Goal: Transaction & Acquisition: Purchase product/service

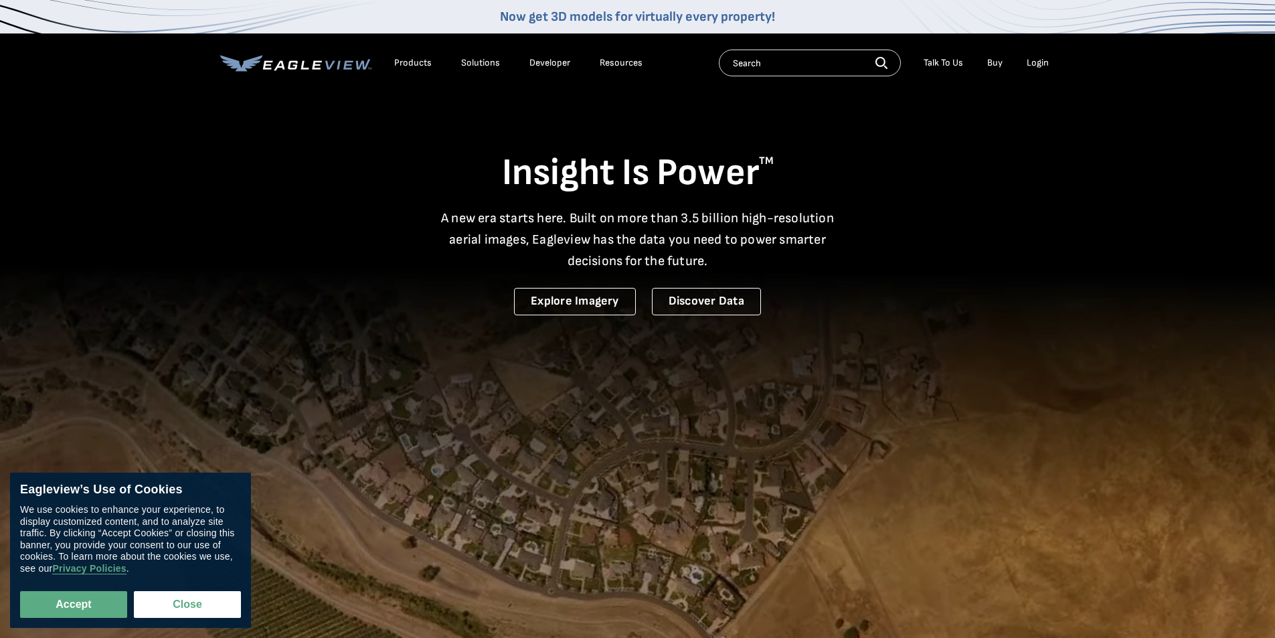
click at [1037, 58] on div "Login" at bounding box center [1038, 63] width 22 height 12
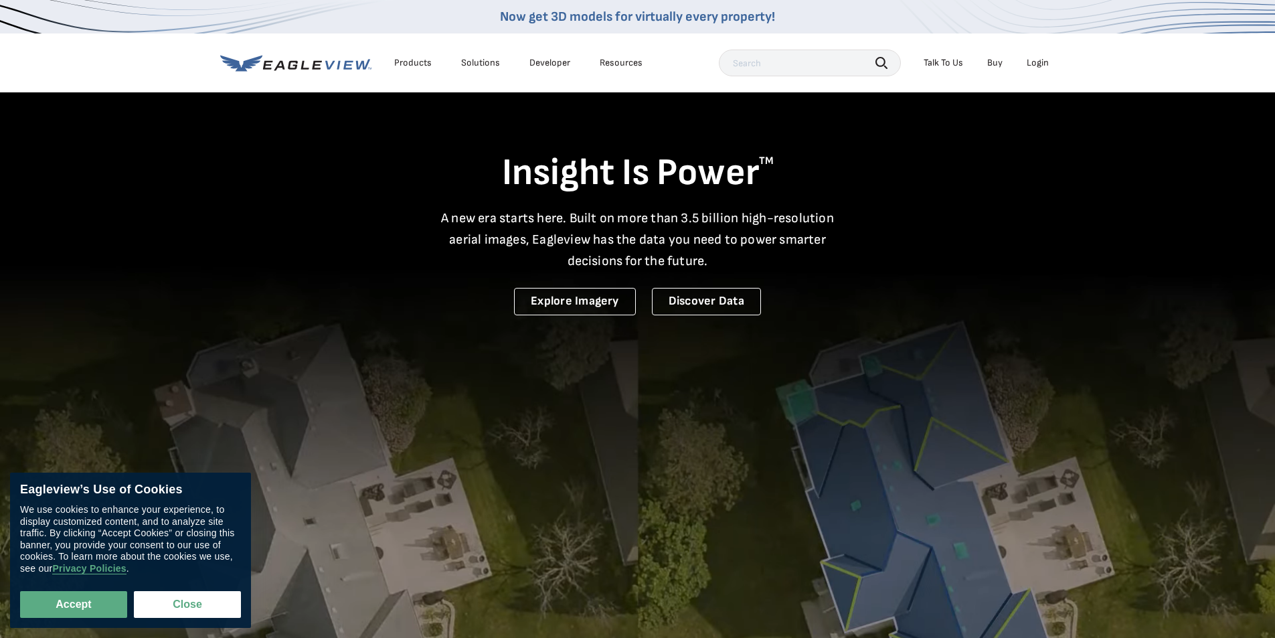
click at [1039, 57] on div "Login" at bounding box center [1038, 63] width 22 height 12
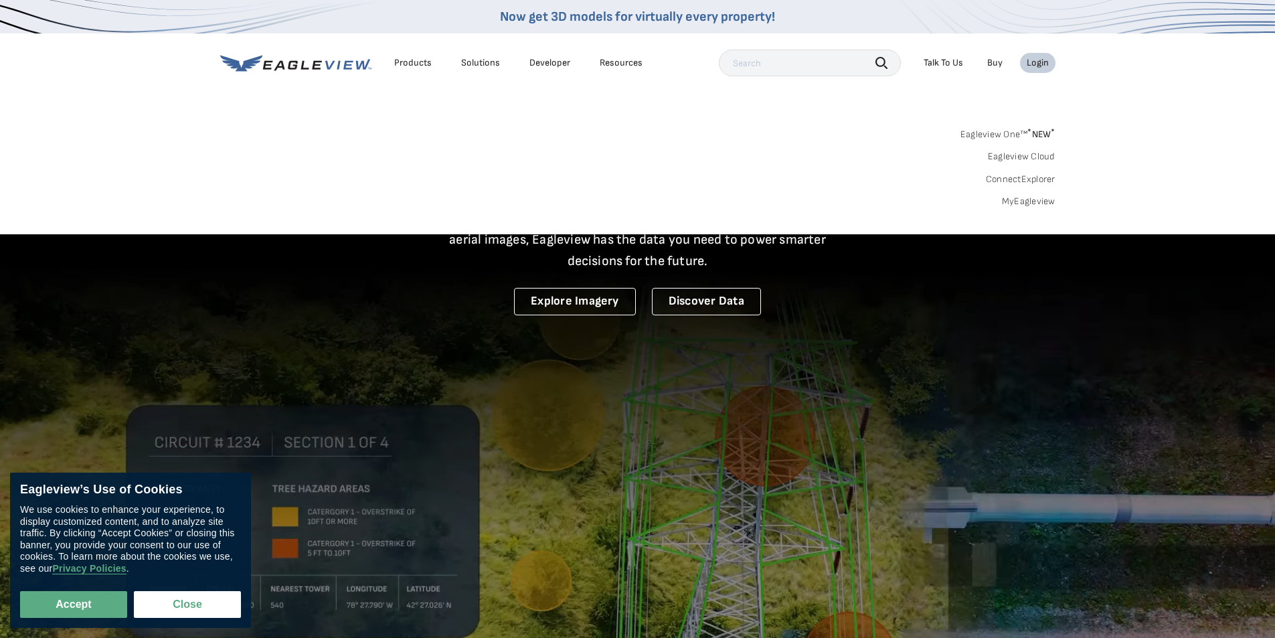
click at [1023, 197] on link "MyEagleview" at bounding box center [1029, 201] width 54 height 12
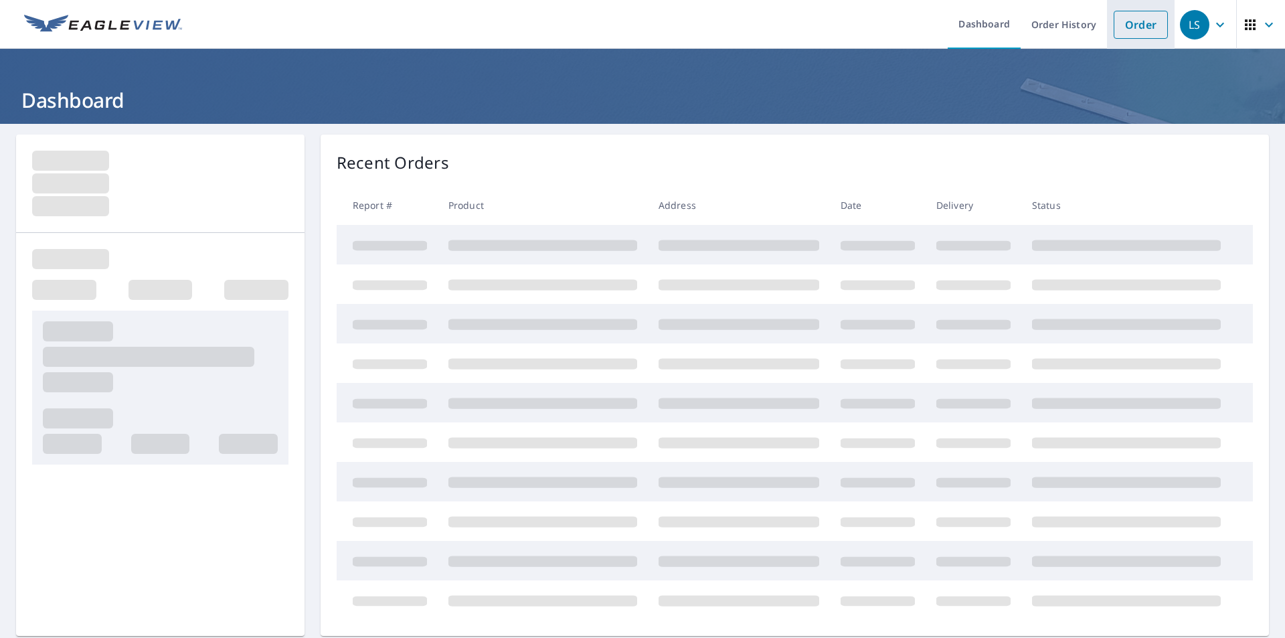
click at [1144, 22] on link "Order" at bounding box center [1141, 25] width 54 height 28
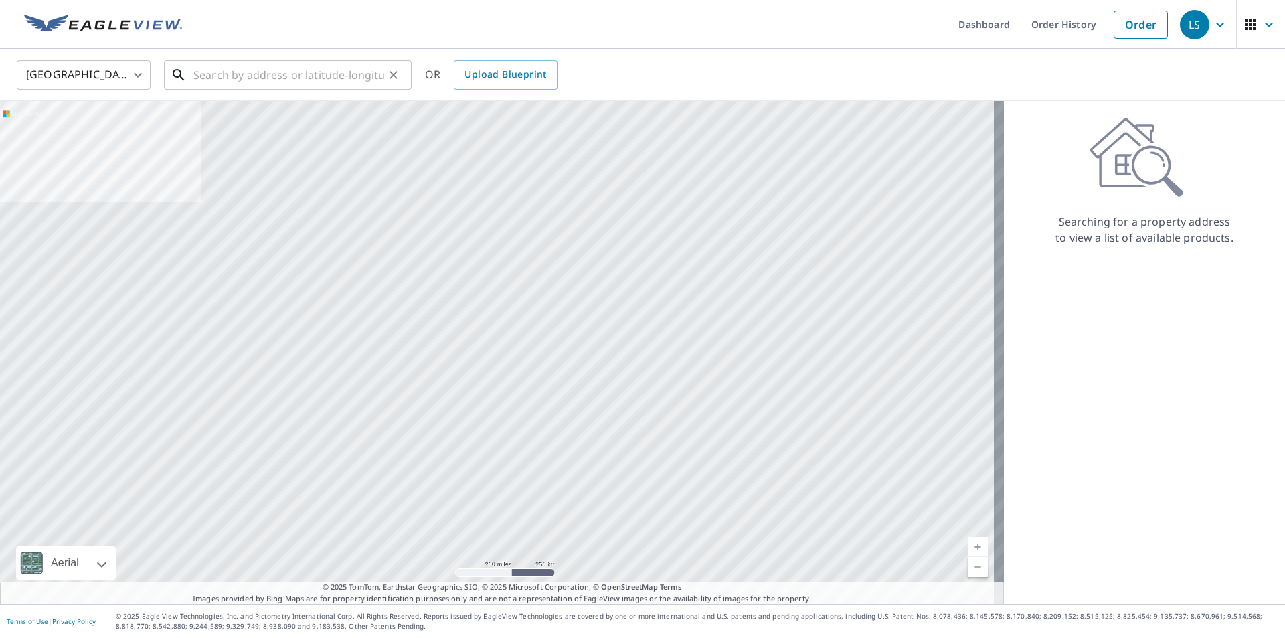
click at [244, 74] on input "text" at bounding box center [288, 74] width 191 height 37
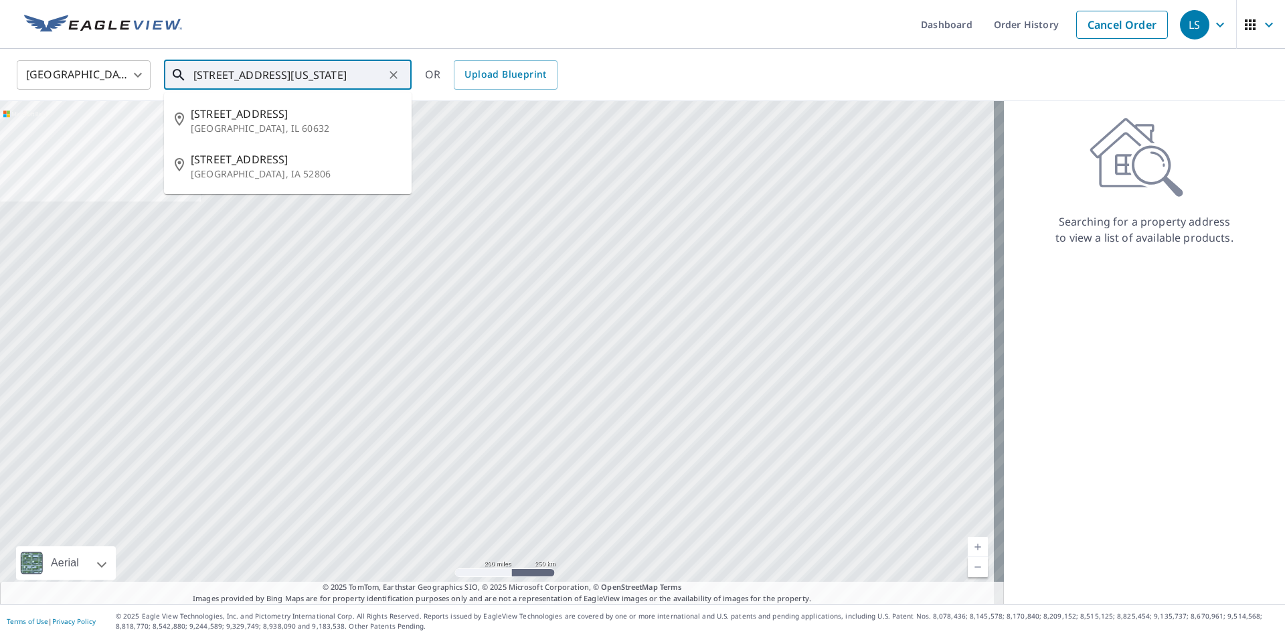
type input "2427 west 47th street davenport iowa"
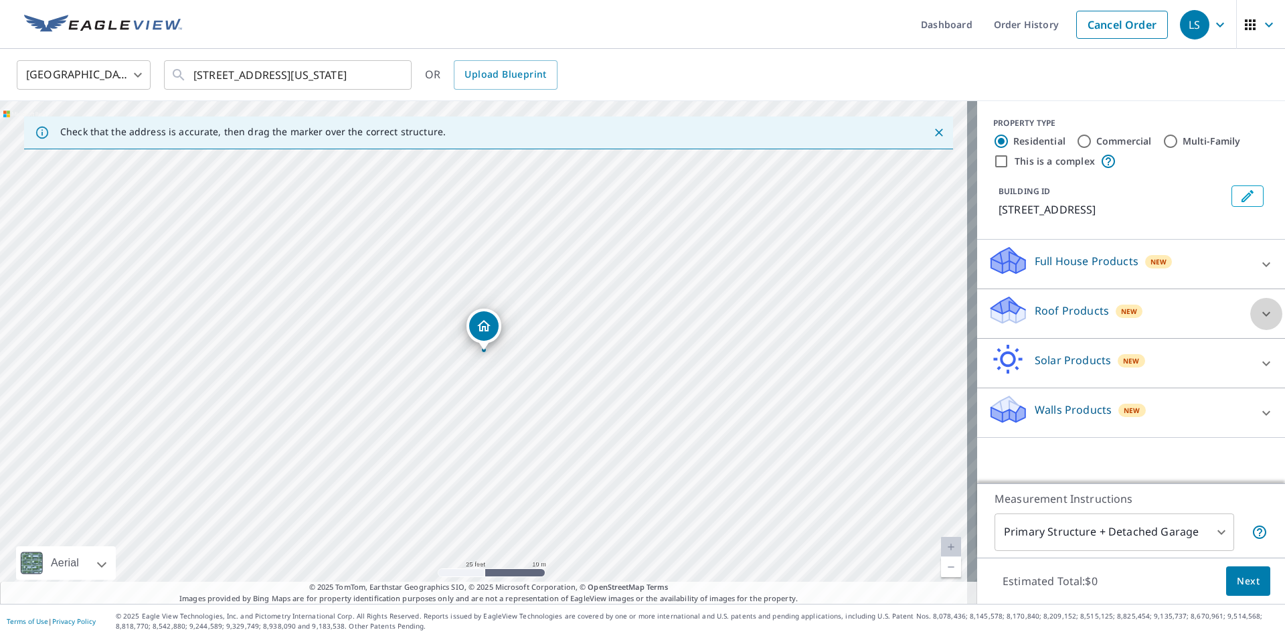
click at [1258, 312] on icon at bounding box center [1266, 314] width 16 height 16
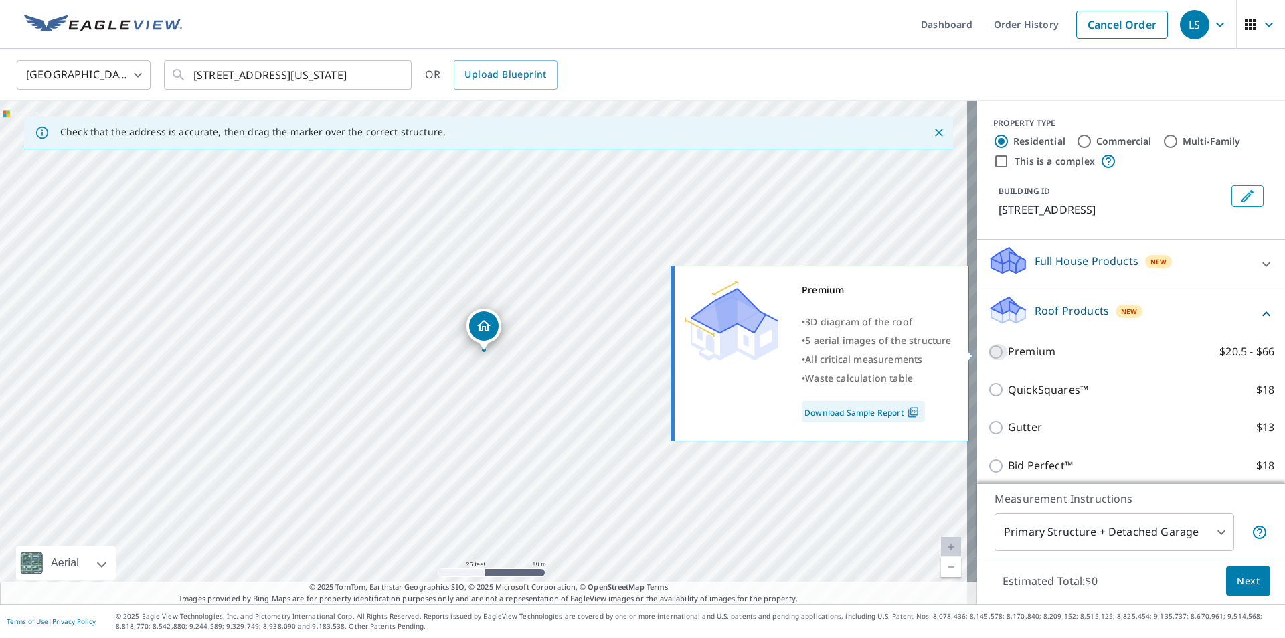
click at [988, 354] on input "Premium $20.5 - $66" at bounding box center [998, 352] width 20 height 16
checkbox input "true"
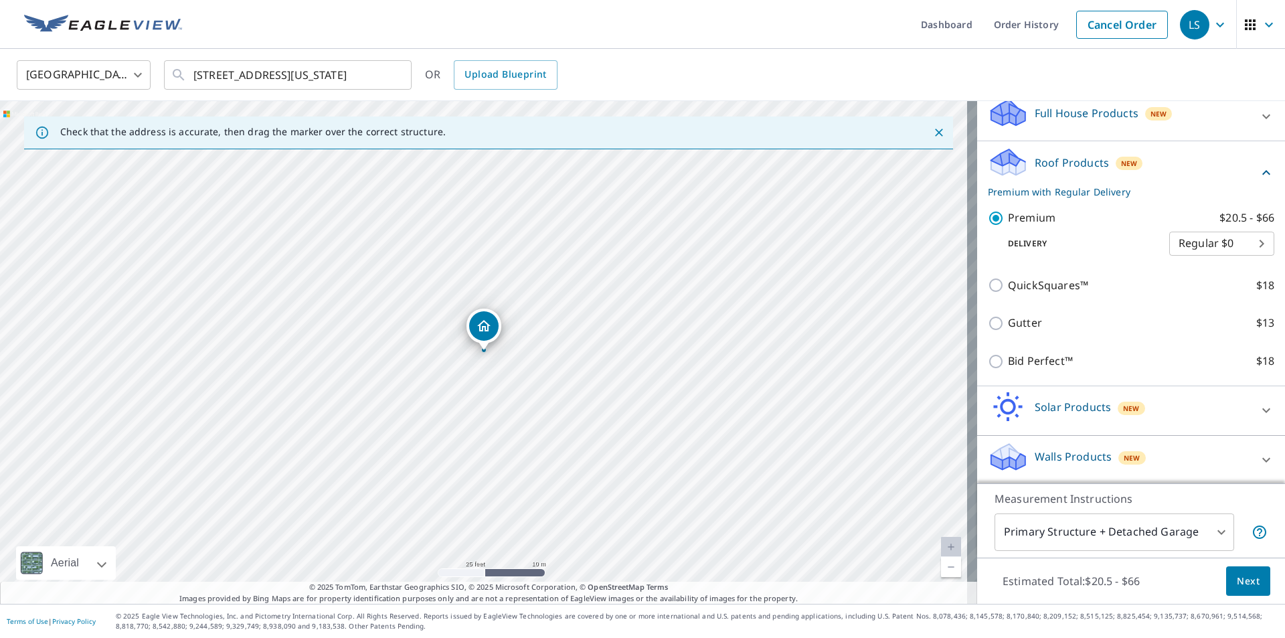
scroll to position [150, 0]
click at [1237, 576] on span "Next" at bounding box center [1248, 581] width 23 height 17
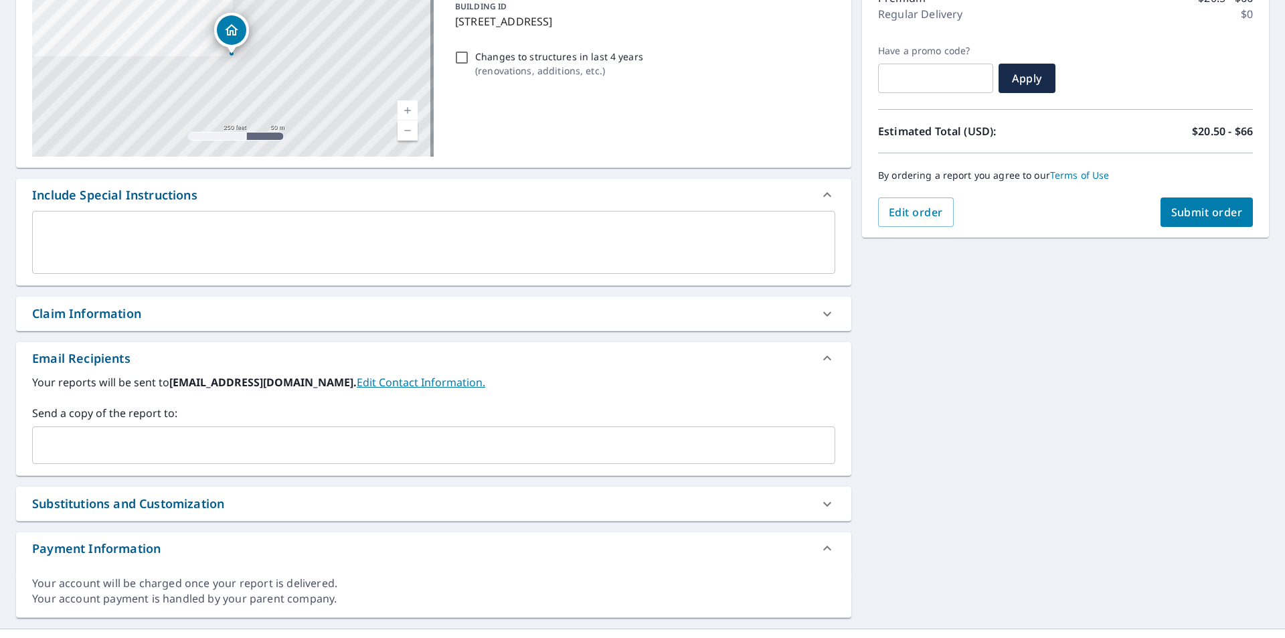
scroll to position [201, 0]
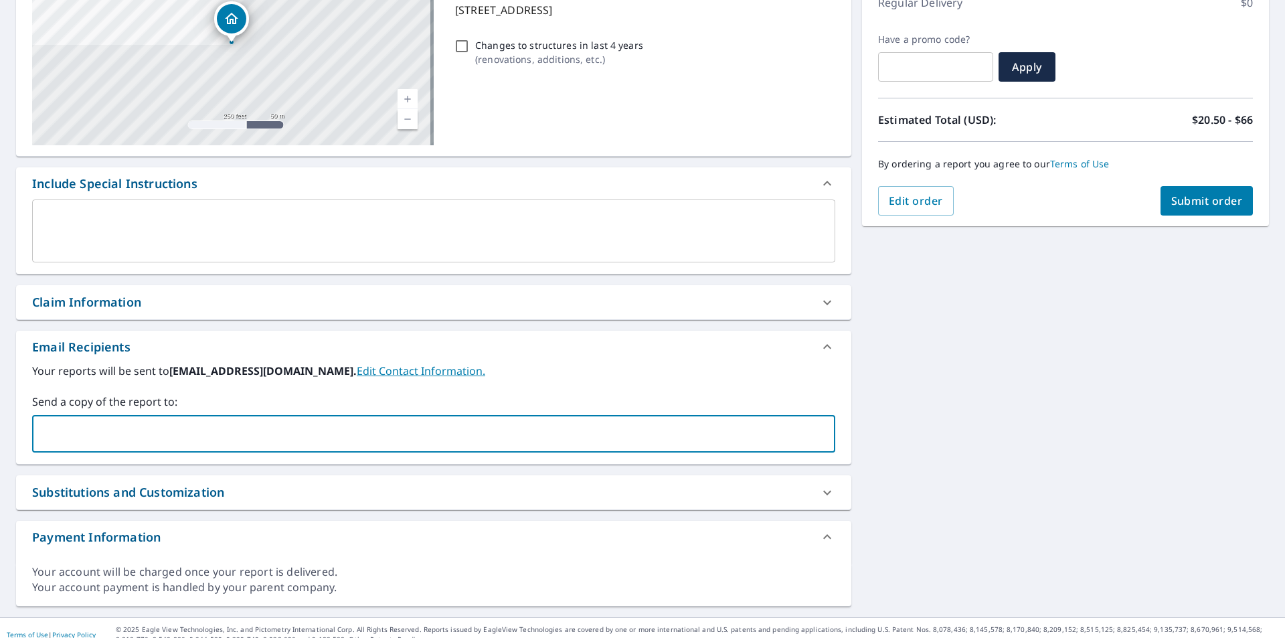
click at [171, 443] on input "text" at bounding box center [423, 433] width 771 height 25
type input "david.johnson5@abcsupply.com"
click at [1194, 201] on span "Submit order" at bounding box center [1207, 200] width 72 height 15
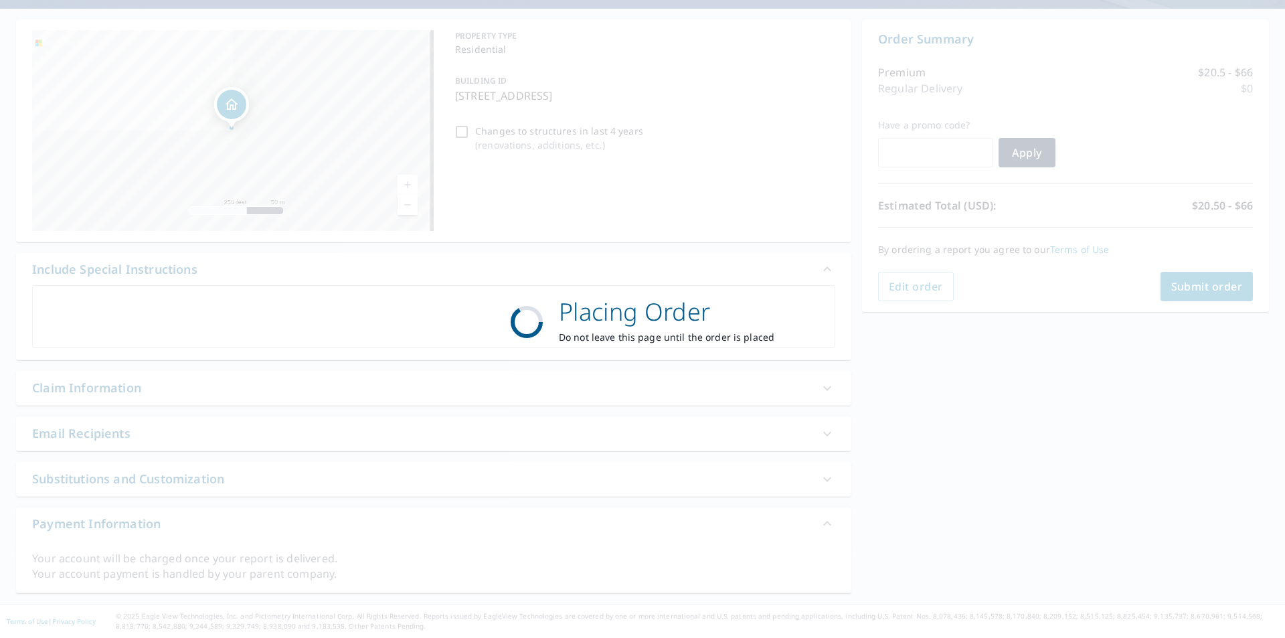
scroll to position [115, 0]
